Goal: Task Accomplishment & Management: Complete application form

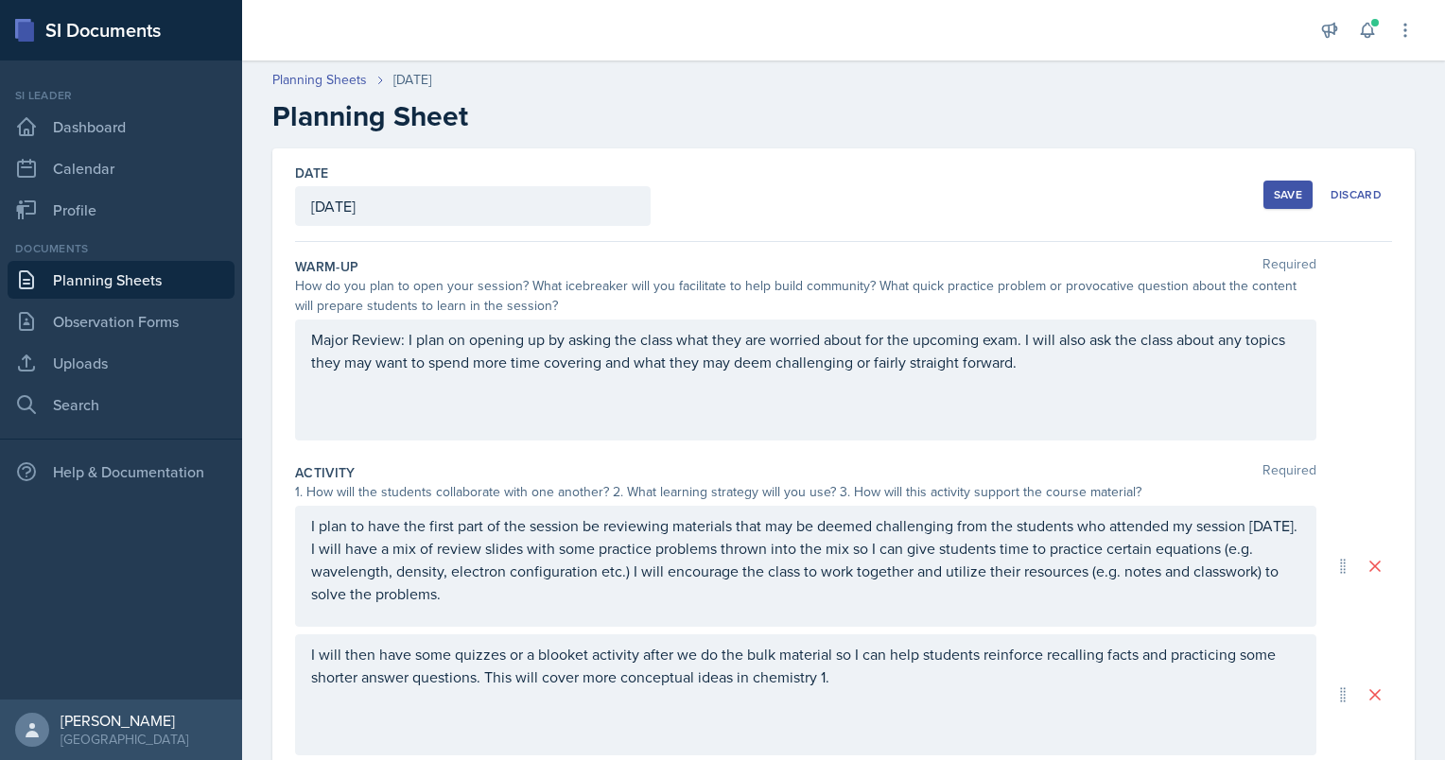
scroll to position [218, 0]
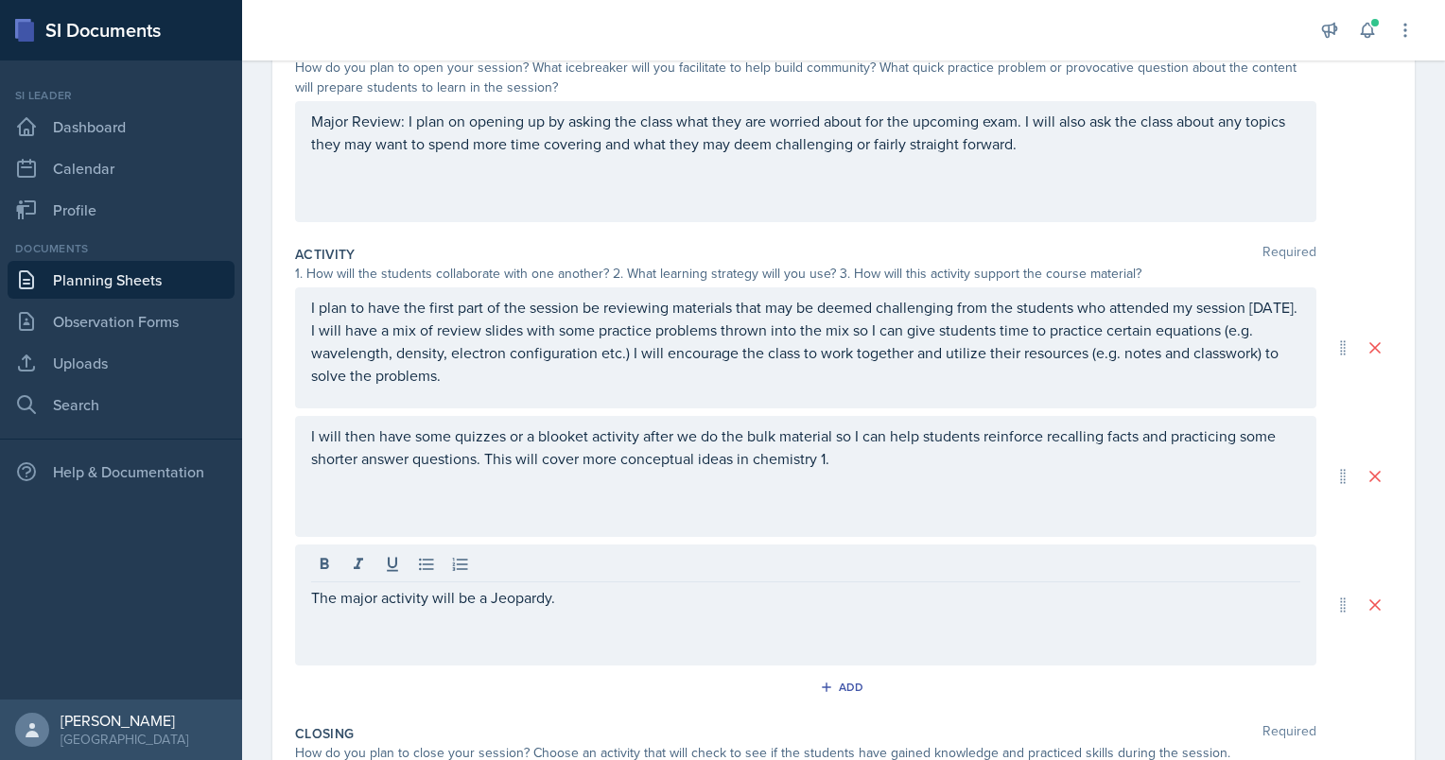
click at [306, 669] on div "Activity Required 1. How will the students collaborate with one another? 2. Wha…" at bounding box center [843, 476] width 1097 height 479
click at [913, 574] on div "The major activity will be a Jeopardy." at bounding box center [805, 605] width 1021 height 121
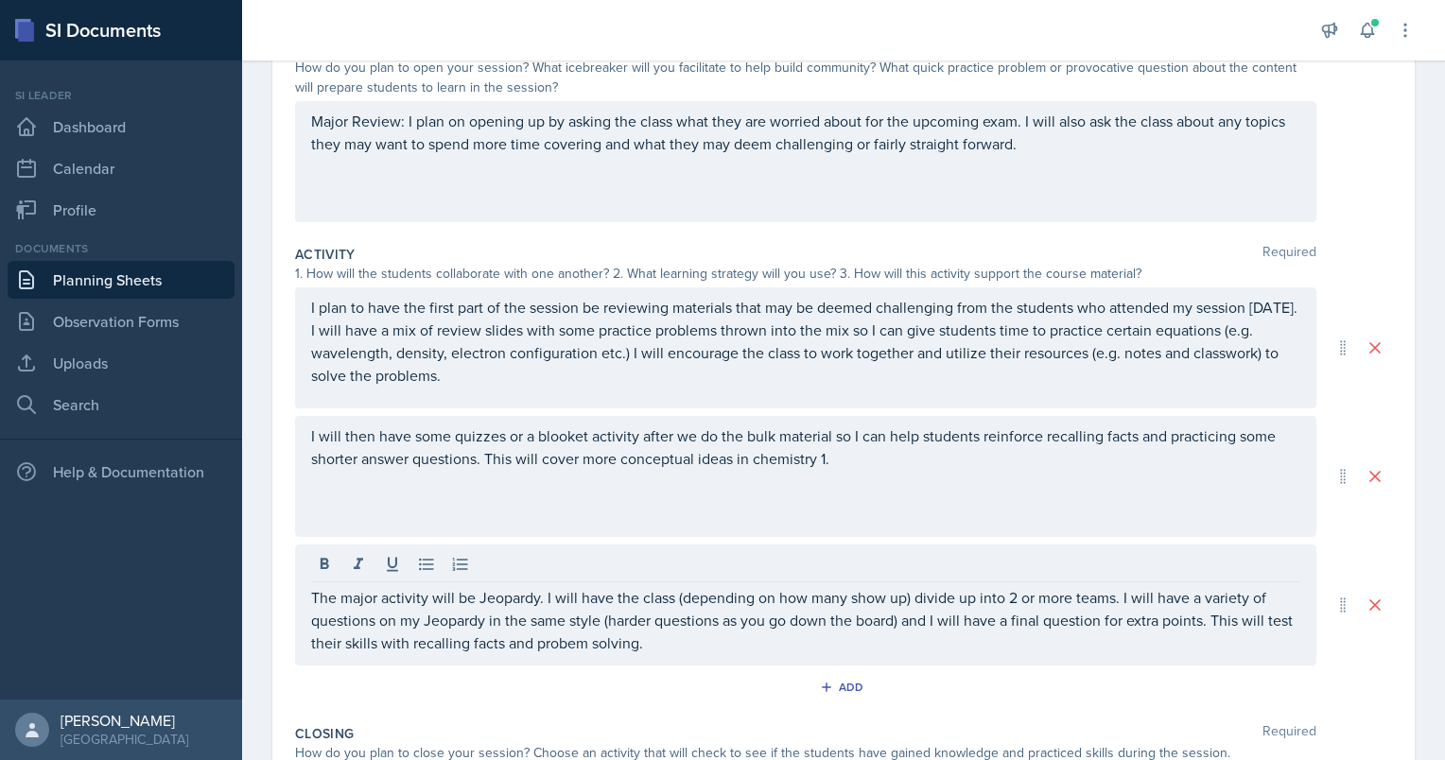
click at [578, 668] on div "Activity Required 1. How will the students collaborate with one another? 2. Wha…" at bounding box center [843, 476] width 1097 height 479
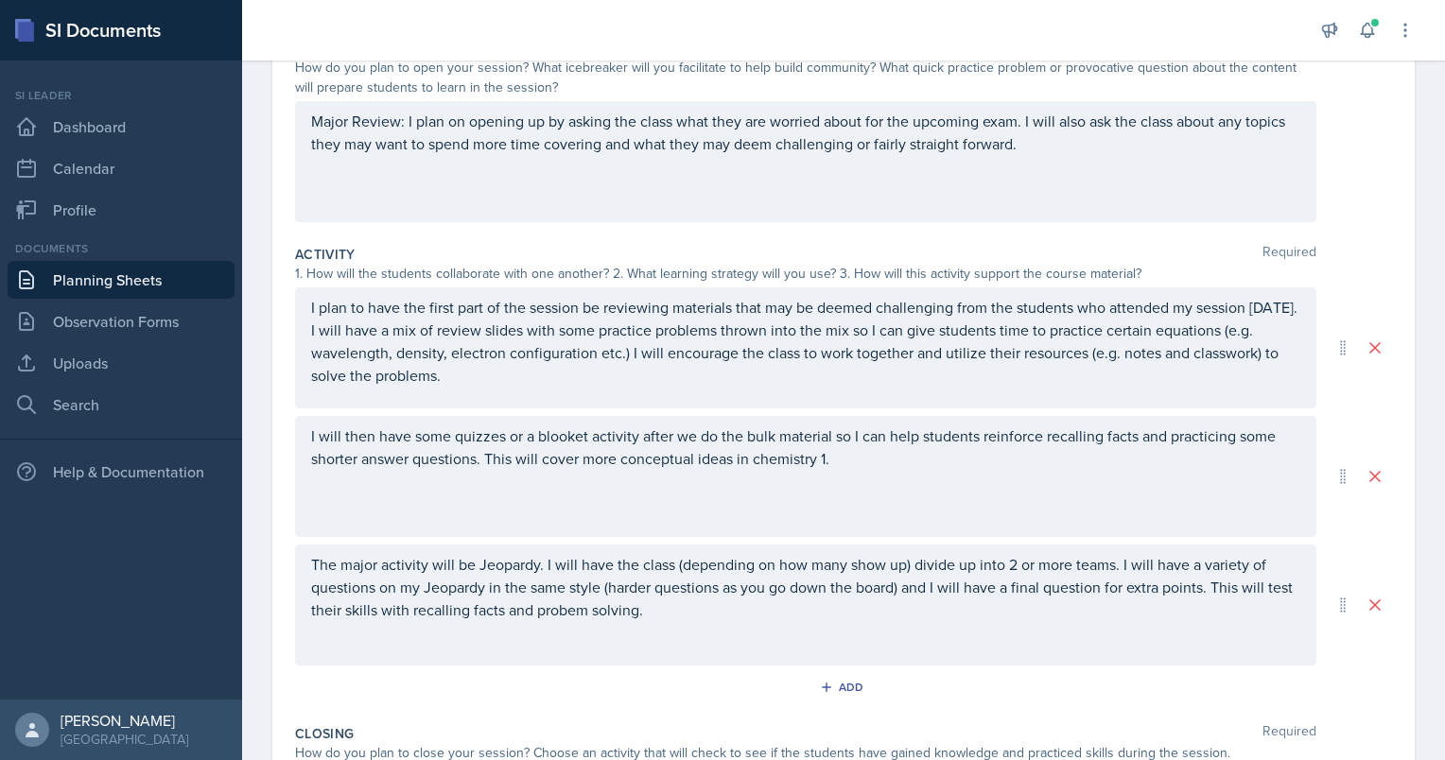
click at [591, 633] on div "The major activity will be Jeopardy. I will have the class (depending on how ma…" at bounding box center [805, 605] width 1021 height 121
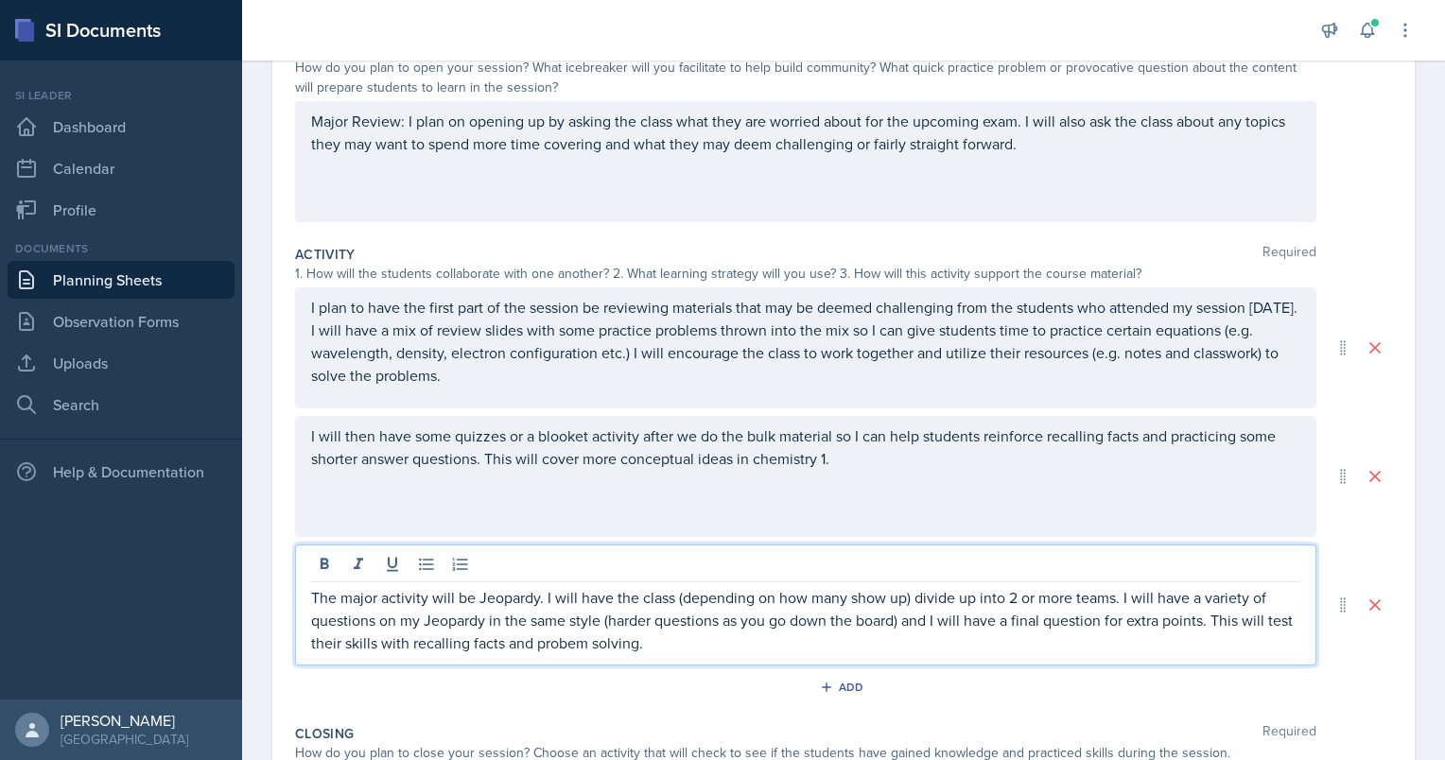
scroll to position [251, 0]
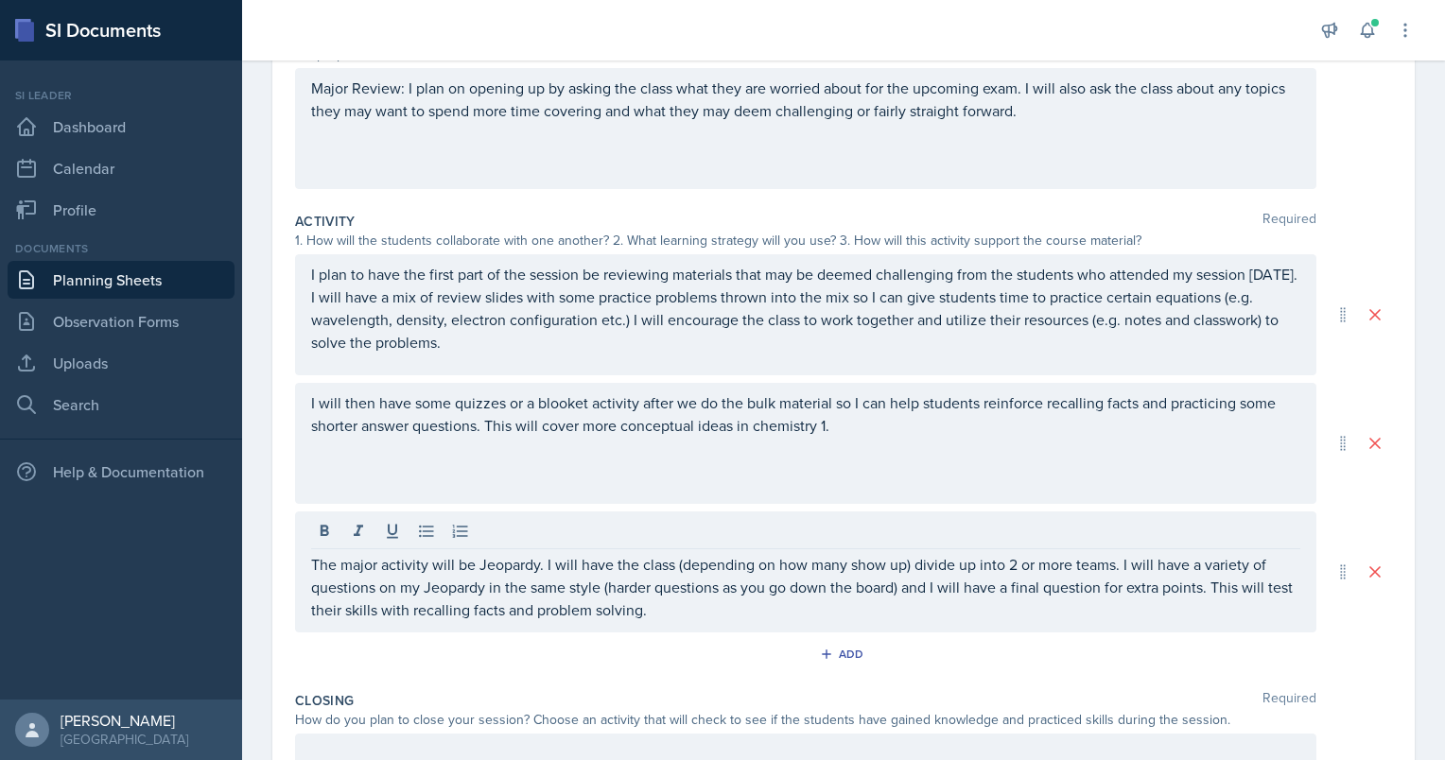
click at [634, 673] on div "Add" at bounding box center [843, 658] width 1097 height 36
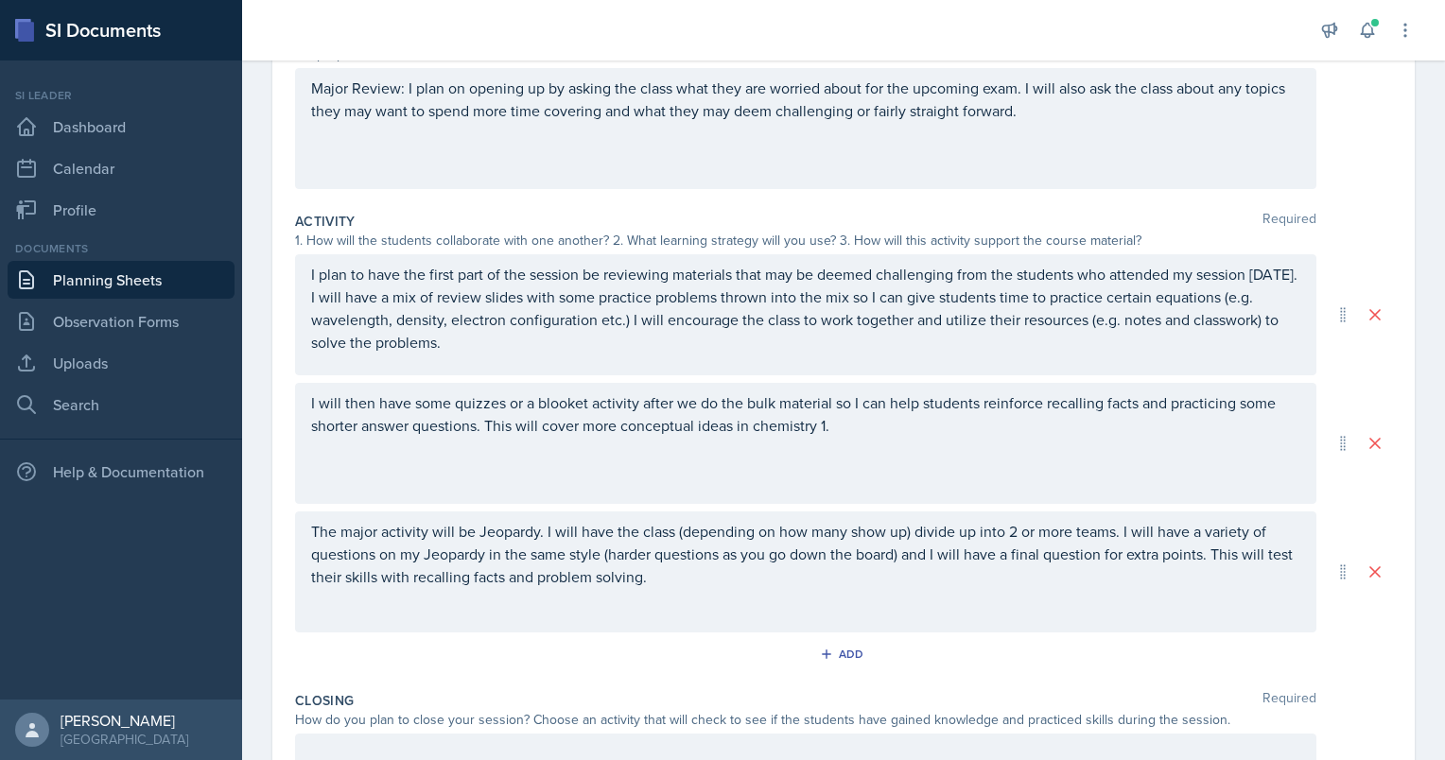
scroll to position [526, 0]
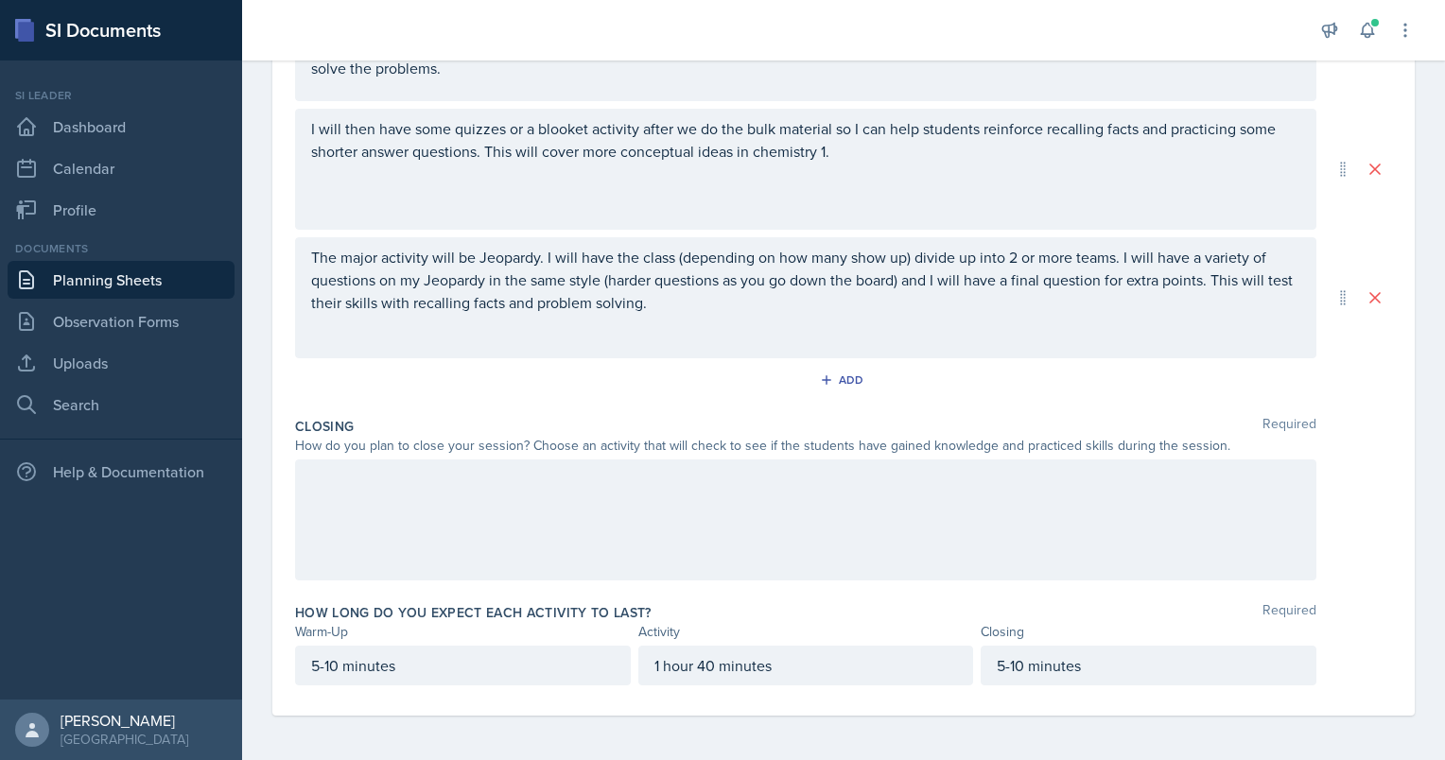
click at [383, 513] on div at bounding box center [805, 519] width 1021 height 121
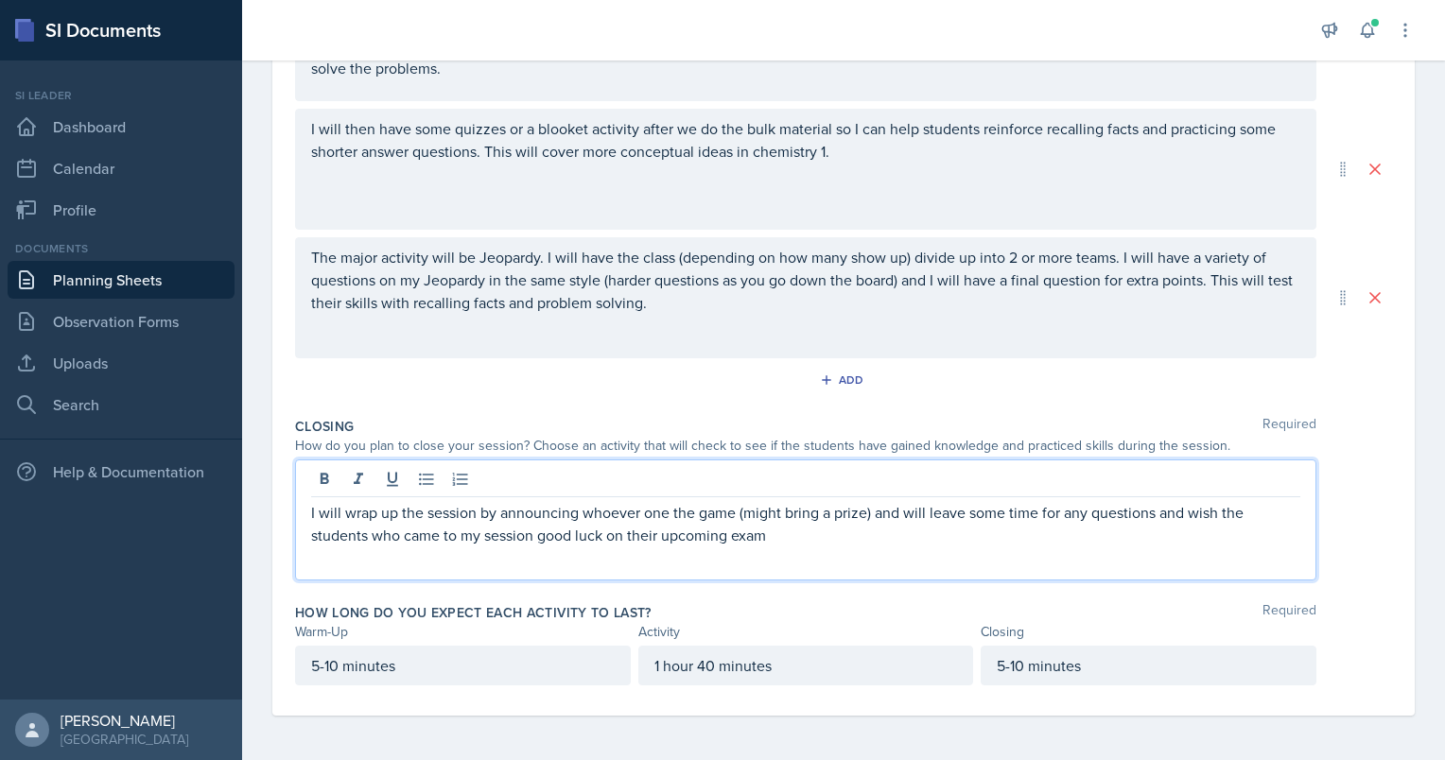
click at [639, 376] on div "Add" at bounding box center [843, 384] width 1097 height 36
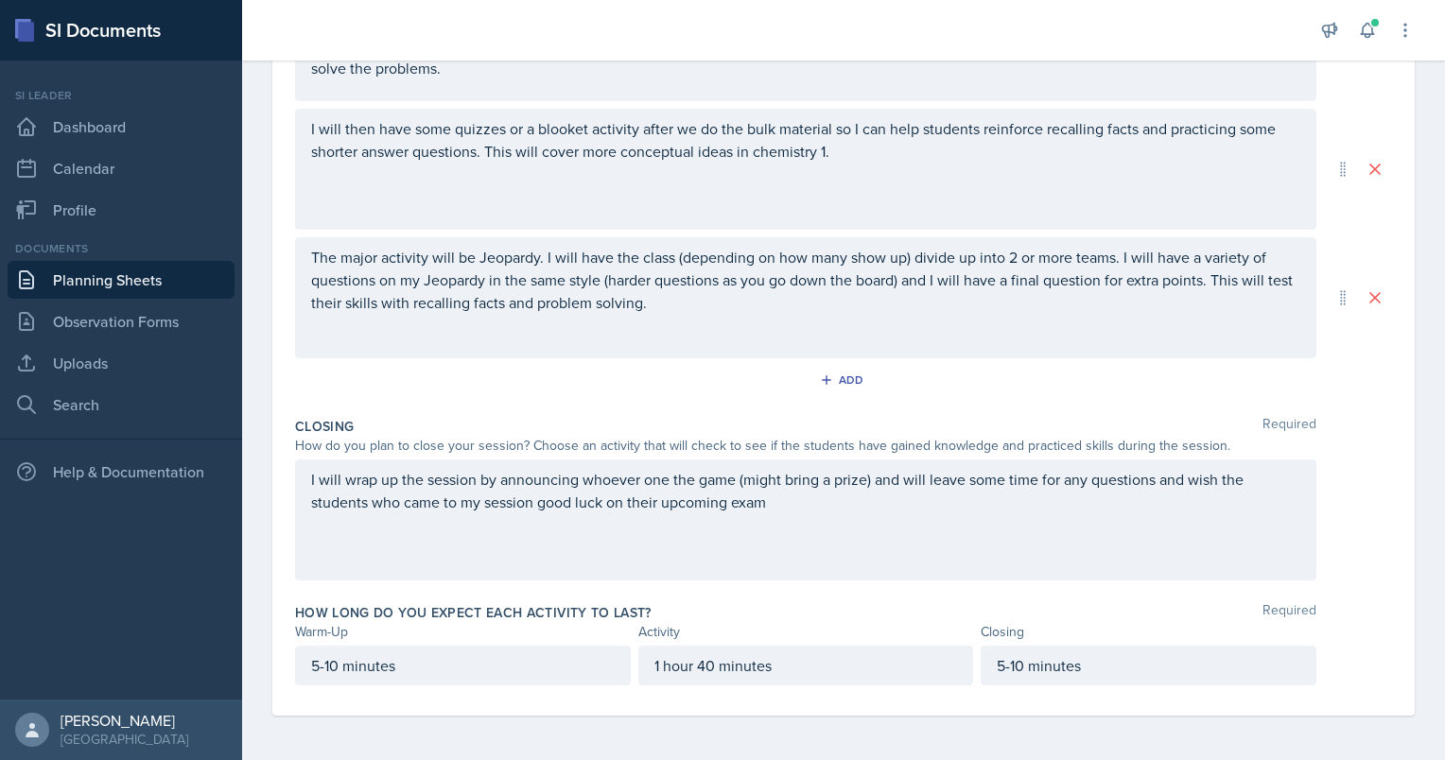
scroll to position [0, 0]
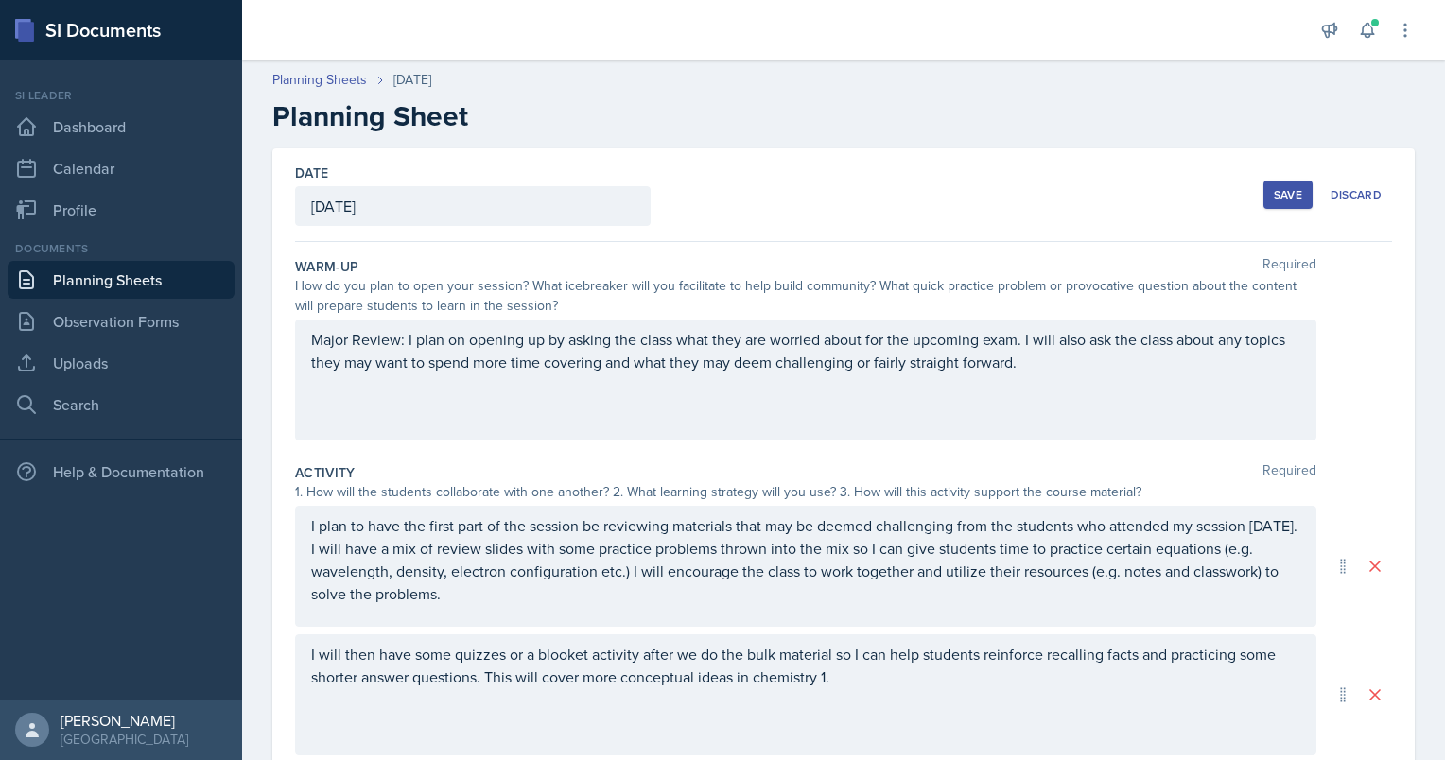
click at [1273, 187] on div "Save" at bounding box center [1287, 194] width 28 height 15
